Goal: Transaction & Acquisition: Purchase product/service

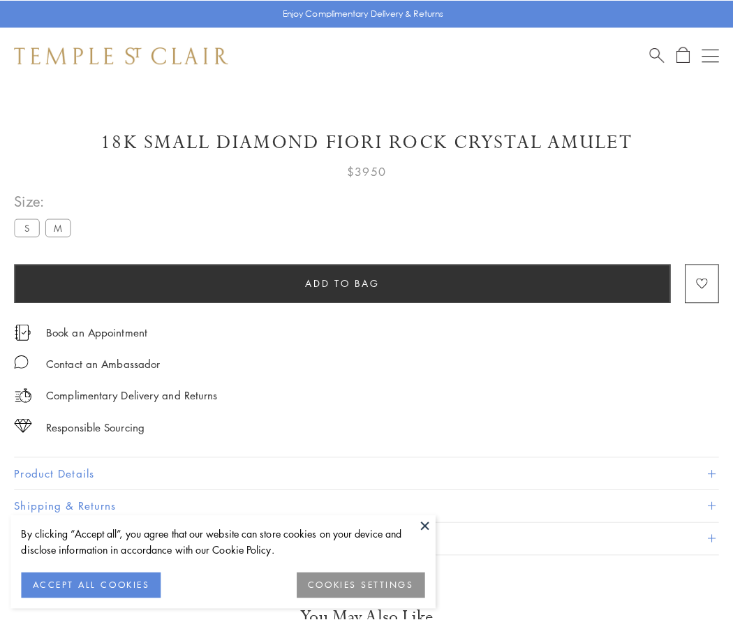
scroll to position [48, 0]
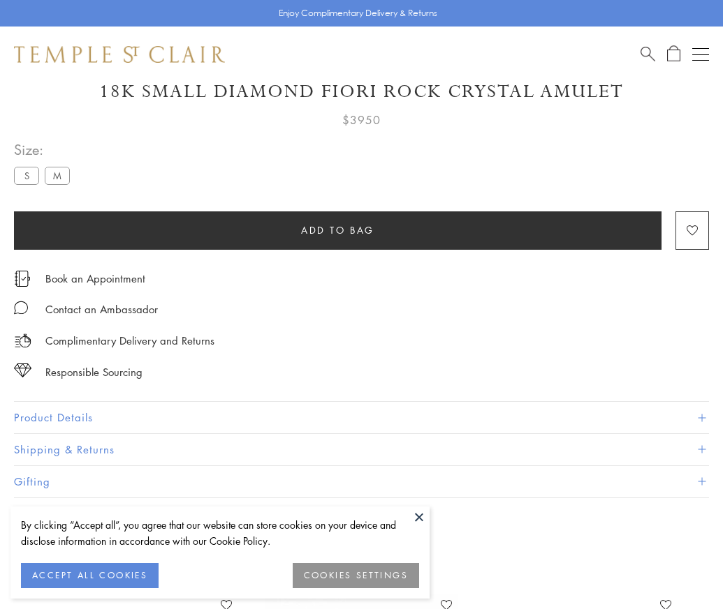
click at [337, 230] on span "Add to bag" at bounding box center [337, 230] width 73 height 15
